Goal: Find specific page/section: Find specific page/section

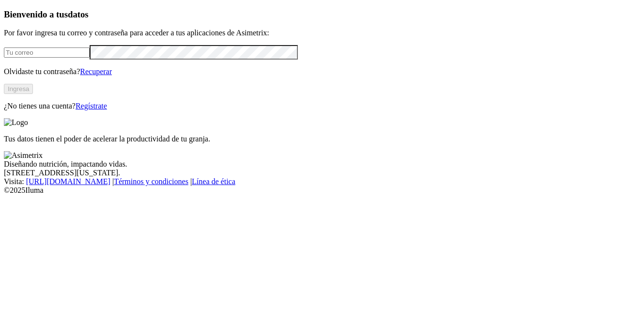
type input "[PERSON_NAME][EMAIL_ADDRESS][PERSON_NAME][DOMAIN_NAME]"
click at [33, 94] on button "Ingresa" at bounding box center [18, 89] width 29 height 10
